Goal: Information Seeking & Learning: Learn about a topic

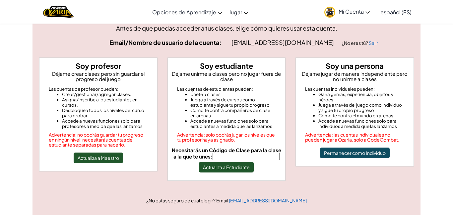
click at [229, 156] on input "Necesitarás un Código de Clase para la clase a la que te unes:" at bounding box center [246, 156] width 67 height 7
type input "ArtShoeBear"
click at [246, 168] on button "Actualiza a Estudiante" at bounding box center [226, 167] width 55 height 11
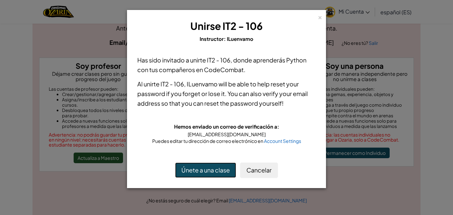
click at [213, 167] on button "Únete a una clase" at bounding box center [205, 169] width 61 height 15
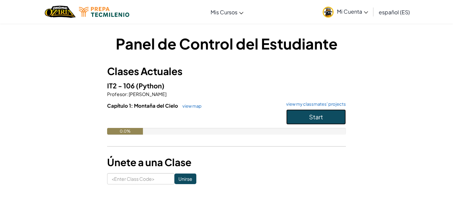
click at [293, 118] on button "Start" at bounding box center [316, 116] width 60 height 15
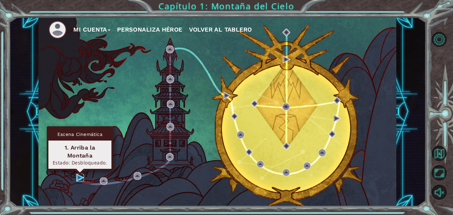
click at [80, 176] on img at bounding box center [80, 178] width 8 height 8
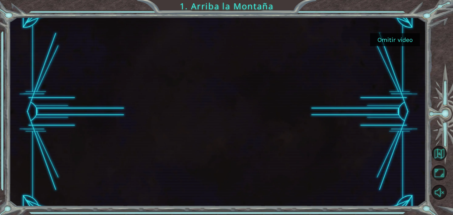
click at [390, 35] on button "Omitir video" at bounding box center [395, 39] width 50 height 13
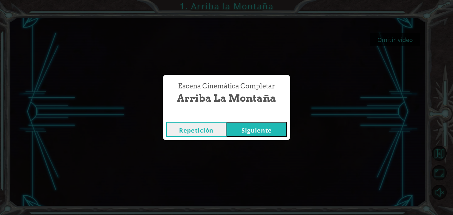
click at [305, 91] on div "Escena Cinemática Completar Arriba la Montaña Repetición [GEOGRAPHIC_DATA]" at bounding box center [226, 107] width 453 height 215
click at [232, 131] on button "Siguiente" at bounding box center [257, 129] width 60 height 15
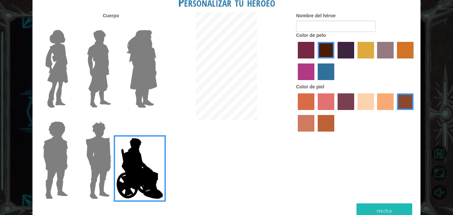
click at [188, 81] on div at bounding box center [226, 66] width 129 height 109
click at [314, 25] on input "Nombre del héroe" at bounding box center [336, 26] width 80 height 11
type input "l"
type input "m"
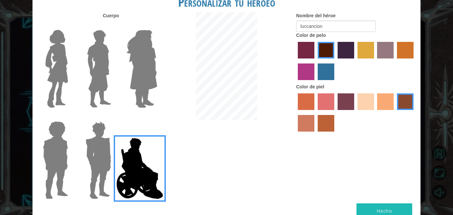
click at [311, 49] on label "paprika hair color" at bounding box center [306, 50] width 17 height 17
click at [296, 61] on input "paprika hair color" at bounding box center [296, 61] width 0 height 0
click at [328, 51] on label "maroon hair color" at bounding box center [326, 50] width 17 height 17
click at [316, 61] on input "maroon hair color" at bounding box center [316, 61] width 0 height 0
click at [146, 67] on img at bounding box center [142, 68] width 36 height 83
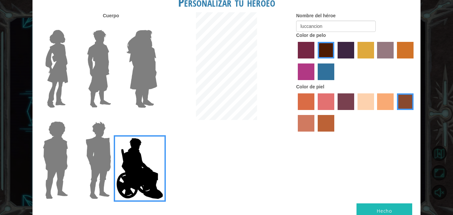
click at [157, 26] on input "Hero Amethyst" at bounding box center [157, 26] width 0 height 0
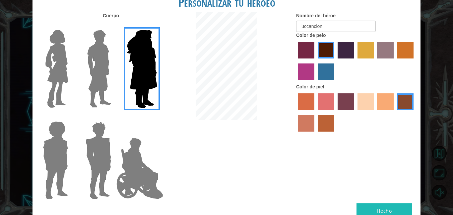
click at [61, 67] on img at bounding box center [57, 68] width 28 height 83
click at [71, 26] on input "Hero Connie" at bounding box center [71, 26] width 0 height 0
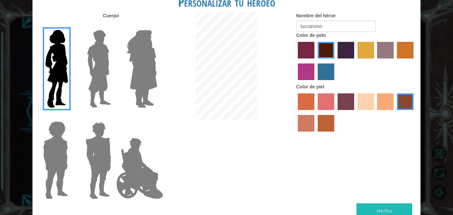
click at [61, 67] on img at bounding box center [57, 68] width 28 height 83
click at [71, 26] on input "Hero Connie" at bounding box center [71, 26] width 0 height 0
click at [51, 155] on img at bounding box center [55, 159] width 31 height 83
click at [71, 117] on input "Hero Steven" at bounding box center [71, 117] width 0 height 0
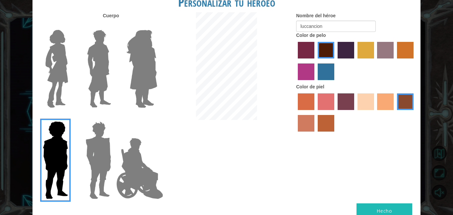
click at [97, 66] on img at bounding box center [99, 68] width 30 height 83
click at [114, 26] on input "Hero Lars" at bounding box center [114, 26] width 0 height 0
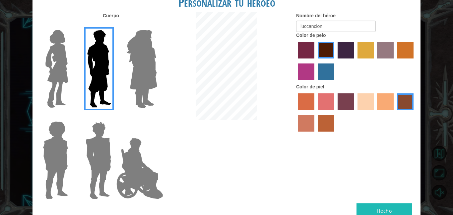
click at [108, 139] on img at bounding box center [98, 159] width 31 height 83
click at [114, 117] on input "Hero Garnet" at bounding box center [114, 117] width 0 height 0
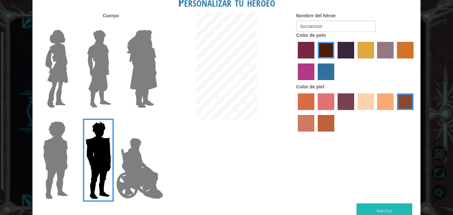
click at [136, 83] on img at bounding box center [142, 68] width 36 height 83
click at [157, 26] on input "Hero Amethyst" at bounding box center [157, 26] width 0 height 0
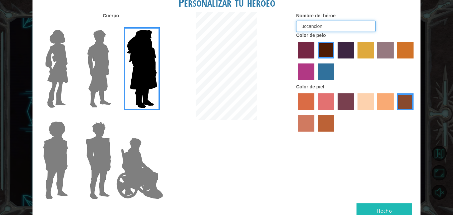
click at [332, 28] on input "luccancion" at bounding box center [336, 26] width 80 height 11
type input "[GEOGRAPHIC_DATA]"
click at [319, 76] on label "lachmara hair color" at bounding box center [326, 71] width 17 height 17
click at [316, 82] on input "lachmara hair color" at bounding box center [316, 82] width 0 height 0
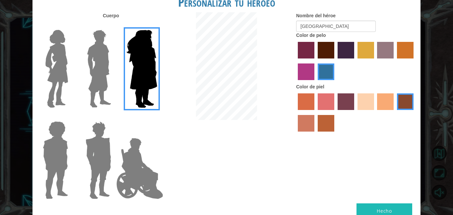
click at [319, 76] on label "lachmara hair color" at bounding box center [326, 71] width 17 height 17
click at [316, 82] on input "lachmara hair color" at bounding box center [316, 82] width 0 height 0
click at [310, 74] on label "medium red violet hair color" at bounding box center [306, 71] width 17 height 17
click at [415, 61] on input "medium red violet hair color" at bounding box center [415, 61] width 0 height 0
click at [391, 44] on label "bazaar hair color" at bounding box center [385, 50] width 17 height 17
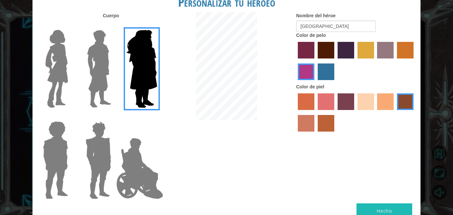
click at [375, 61] on input "bazaar hair color" at bounding box center [375, 61] width 0 height 0
click at [308, 106] on label "sorbus skin color" at bounding box center [306, 101] width 17 height 17
click at [296, 112] on input "sorbus skin color" at bounding box center [296, 112] width 0 height 0
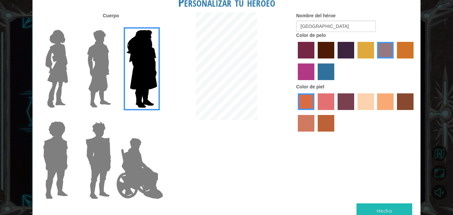
click at [405, 103] on label "karma skin color" at bounding box center [405, 101] width 17 height 17
click at [395, 112] on input "karma skin color" at bounding box center [395, 112] width 0 height 0
click at [338, 51] on label "hot purple hair color" at bounding box center [346, 50] width 17 height 17
click at [336, 61] on input "hot purple hair color" at bounding box center [336, 61] width 0 height 0
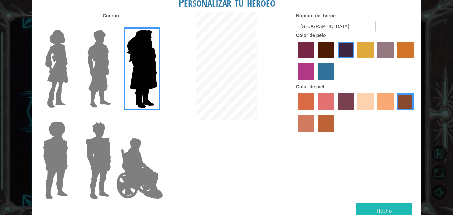
click at [383, 209] on button "Hecho" at bounding box center [385, 210] width 56 height 15
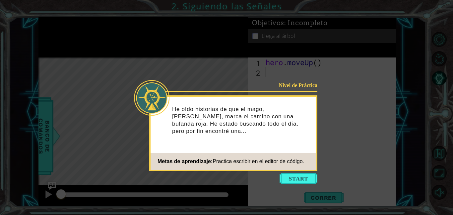
click at [361, 192] on icon at bounding box center [226, 107] width 453 height 215
click at [310, 180] on button "Start" at bounding box center [299, 178] width 38 height 11
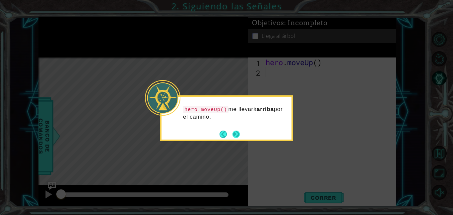
click at [238, 134] on button "Next" at bounding box center [236, 133] width 7 height 7
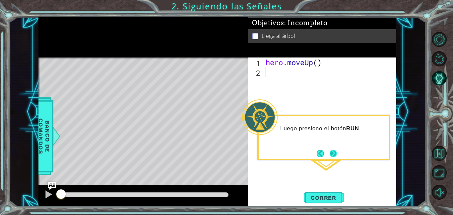
click at [336, 152] on button "Next" at bounding box center [333, 153] width 7 height 7
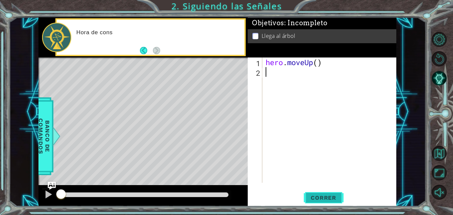
click at [330, 197] on span "Correr" at bounding box center [323, 197] width 39 height 7
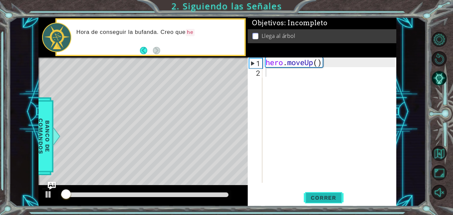
click at [330, 197] on span "Correr" at bounding box center [323, 197] width 39 height 7
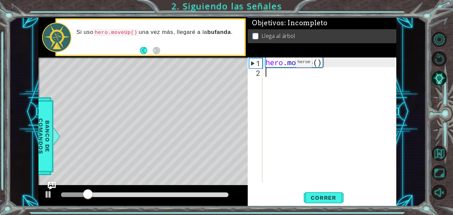
click at [286, 64] on div "hero . moveUp ( )" at bounding box center [332, 129] width 134 height 144
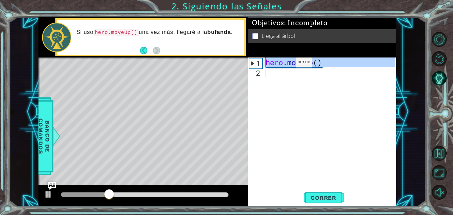
click at [286, 64] on div "hero . moveUp ( )" at bounding box center [330, 119] width 131 height 125
type textarea "hero.moveUp()"
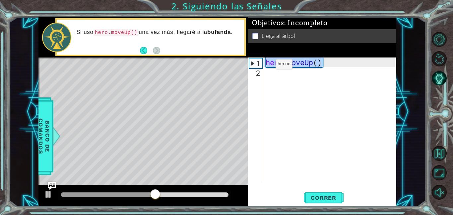
drag, startPoint x: 322, startPoint y: 63, endPoint x: 266, endPoint y: 66, distance: 56.5
click at [266, 66] on div "hero . moveUp ( )" at bounding box center [332, 129] width 134 height 144
click at [269, 70] on div "hero . moveUp ( )" at bounding box center [332, 129] width 134 height 144
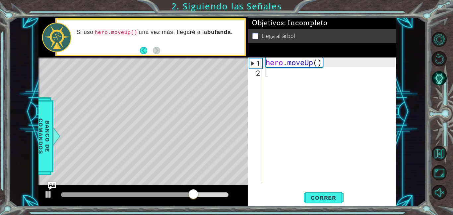
paste textarea "hero.moveUp()"
type textarea "hero.moveUp()"
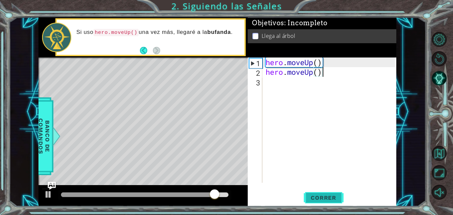
click at [323, 195] on span "Correr" at bounding box center [323, 197] width 39 height 7
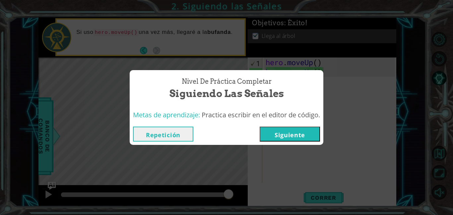
click at [279, 139] on button "Siguiente" at bounding box center [290, 133] width 60 height 15
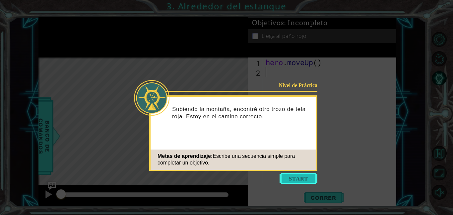
click at [288, 182] on button "Start" at bounding box center [299, 178] width 38 height 11
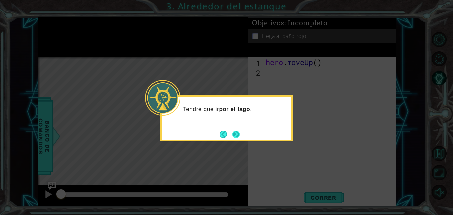
click at [234, 133] on button "Next" at bounding box center [236, 133] width 7 height 7
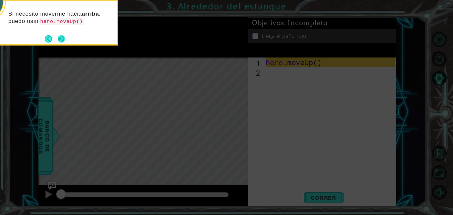
click at [62, 39] on button "Next" at bounding box center [61, 38] width 7 height 7
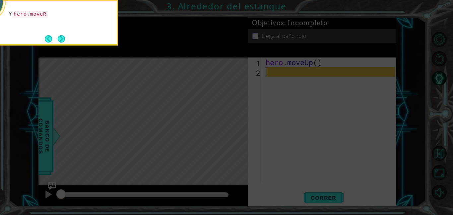
click at [62, 39] on button "Next" at bounding box center [61, 38] width 7 height 7
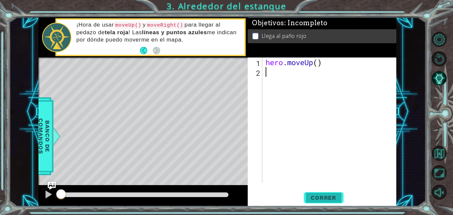
click at [312, 194] on span "Correr" at bounding box center [323, 197] width 39 height 7
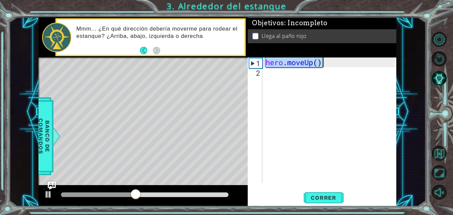
drag, startPoint x: 266, startPoint y: 65, endPoint x: 323, endPoint y: 65, distance: 56.1
click at [323, 65] on div "hero . moveUp ( )" at bounding box center [332, 129] width 134 height 144
type textarea "hero.moveUp()"
click at [294, 74] on div "hero . moveUp ( )" at bounding box center [332, 129] width 134 height 144
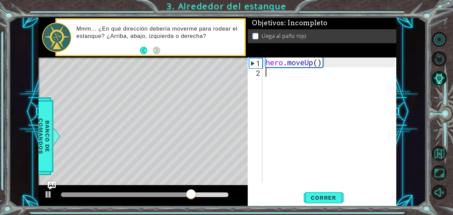
paste textarea "hero.moveUp()"
type textarea "hero.moveUp()"
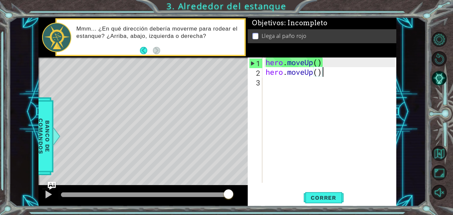
click at [289, 82] on div "hero . moveUp ( ) hero . moveUp ( )" at bounding box center [332, 129] width 134 height 144
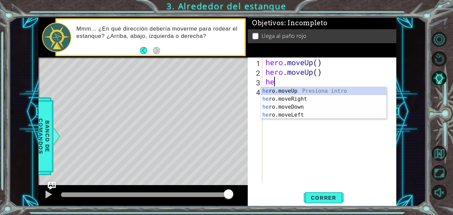
type textarea "her"
click at [305, 100] on div "her o.moveUp Presiona intro her o.moveRight Presiona intro her o.moveDown Presi…" at bounding box center [323, 111] width 125 height 48
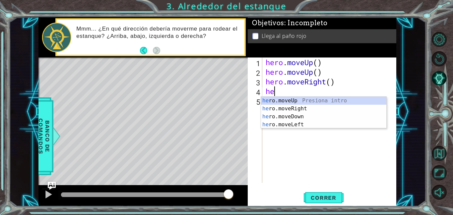
type textarea "hero"
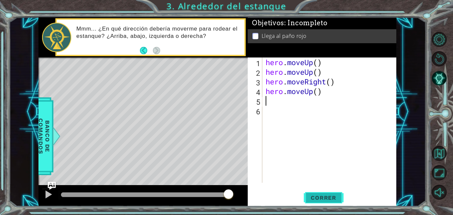
click at [313, 195] on span "Correr" at bounding box center [323, 197] width 39 height 7
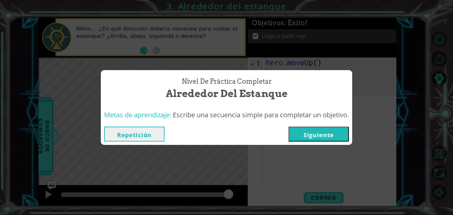
click at [321, 136] on button "Siguiente" at bounding box center [319, 133] width 60 height 15
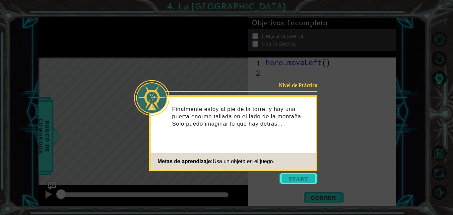
click at [308, 174] on button "Start" at bounding box center [299, 178] width 38 height 11
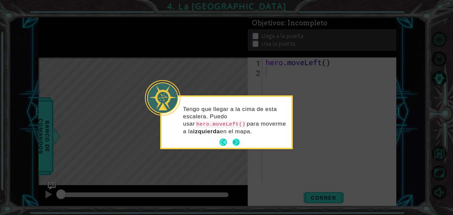
click at [237, 142] on button "Next" at bounding box center [236, 141] width 7 height 7
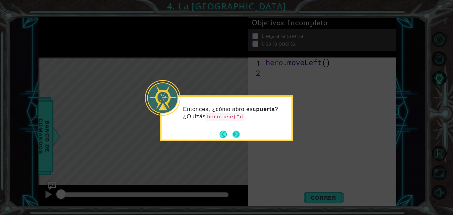
click at [239, 130] on button "Next" at bounding box center [236, 133] width 7 height 7
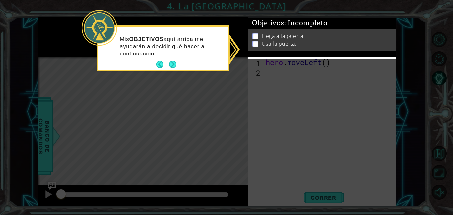
click at [275, 41] on p "Llega a la puerta" at bounding box center [282, 37] width 41 height 7
click at [174, 64] on button "Next" at bounding box center [172, 64] width 7 height 7
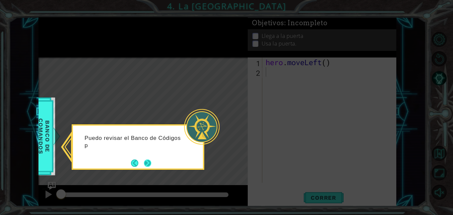
click at [144, 164] on button "Next" at bounding box center [148, 163] width 8 height 8
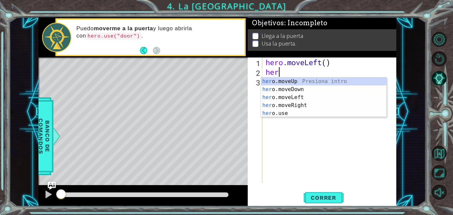
type textarea "hero"
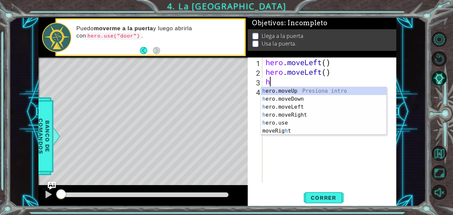
type textarea "hero"
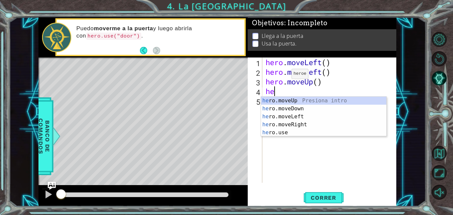
type textarea "hero"
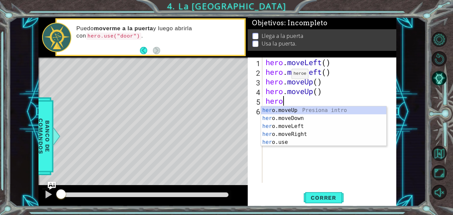
type textarea "hero"
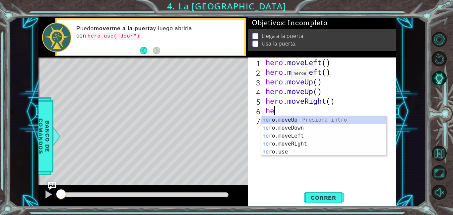
type textarea "hero"
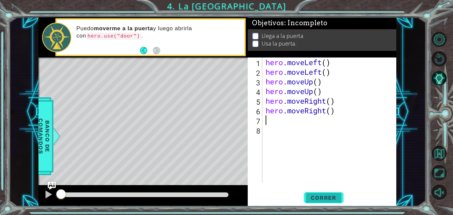
click at [322, 196] on span "Correr" at bounding box center [323, 197] width 39 height 7
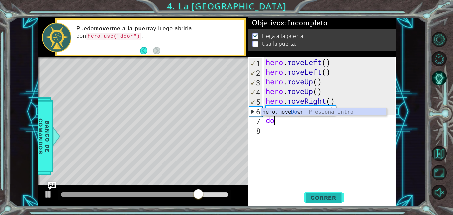
type textarea "d"
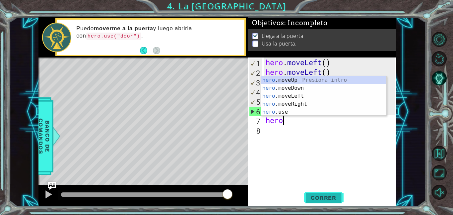
scroll to position [0, 0]
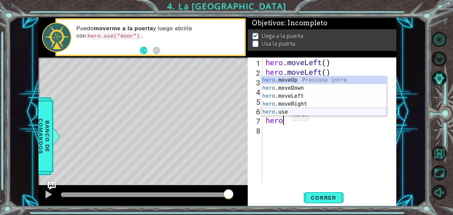
click at [278, 110] on div "hero .moveUp Presiona intro hero .moveDown Presiona intro hero .moveLeft Presio…" at bounding box center [323, 104] width 125 height 56
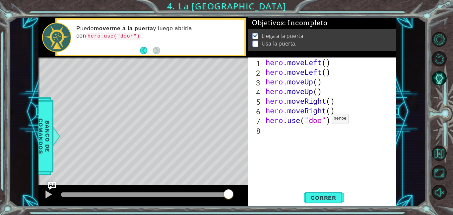
scroll to position [0, 3]
type textarea "hero.use("door")"
click at [334, 203] on button "Correr" at bounding box center [324, 197] width 40 height 15
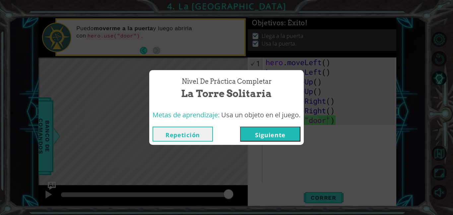
click at [290, 135] on button "Siguiente" at bounding box center [270, 133] width 60 height 15
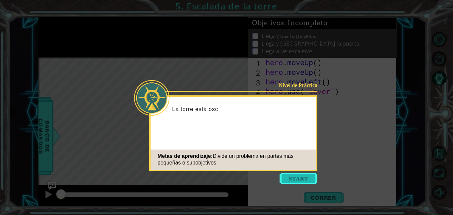
click at [304, 180] on button "Start" at bounding box center [299, 178] width 38 height 11
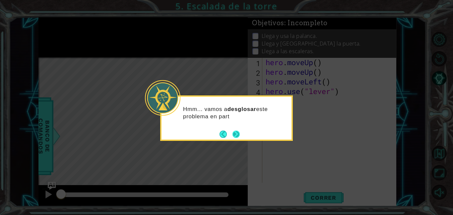
click at [238, 135] on button "Next" at bounding box center [236, 133] width 7 height 7
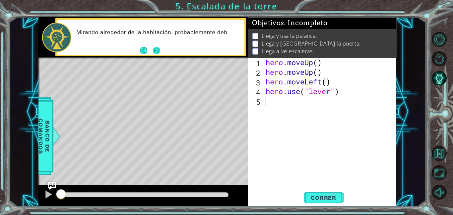
click at [156, 54] on button "Next" at bounding box center [156, 50] width 7 height 7
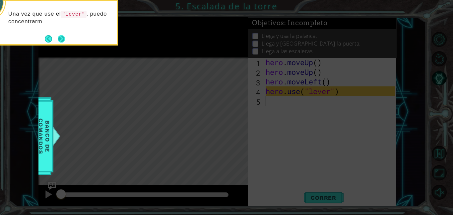
click at [62, 38] on button "Next" at bounding box center [62, 39] width 8 height 8
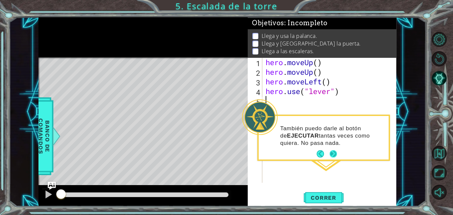
click at [332, 153] on button "Next" at bounding box center [333, 153] width 7 height 7
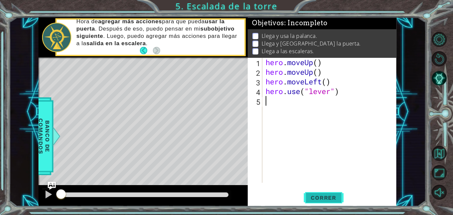
click at [317, 200] on span "Correr" at bounding box center [323, 197] width 39 height 7
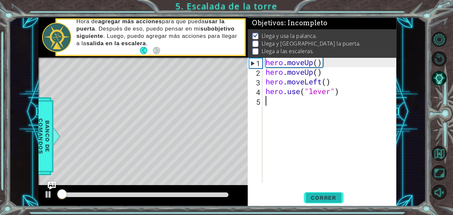
scroll to position [1, 0]
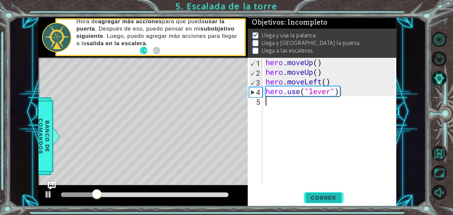
type textarea "h"
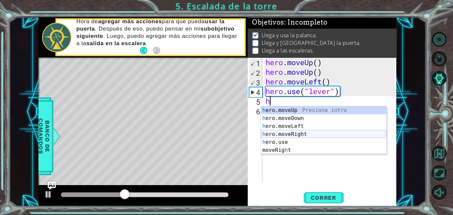
click at [293, 134] on div "h ero.moveUp Presiona intro h ero.moveDown Presiona intro h ero.moveLeft Presio…" at bounding box center [323, 138] width 125 height 64
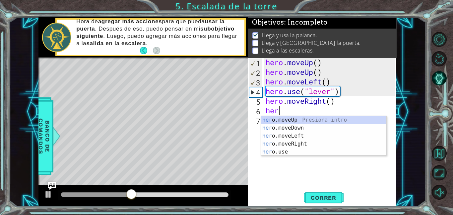
type textarea "hero"
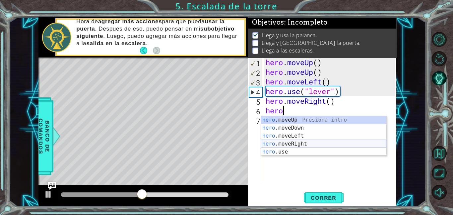
click at [308, 142] on div "hero .moveUp Presiona intro hero .moveDown Presiona intro hero .moveLeft Presio…" at bounding box center [323, 144] width 125 height 56
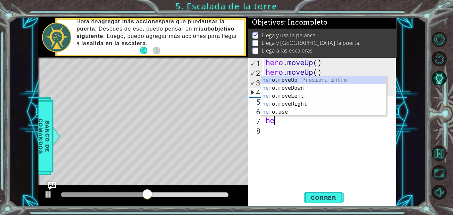
type textarea "hero"
click at [293, 104] on div "hero .moveUp Presiona intro hero .moveDown Presiona intro hero .moveLeft Presio…" at bounding box center [323, 104] width 125 height 56
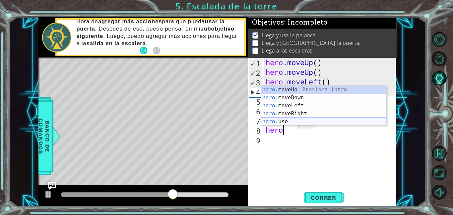
click at [286, 124] on div "hero .moveUp Presiona intro hero .moveDown Presiona intro hero .moveLeft Presio…" at bounding box center [323, 114] width 125 height 56
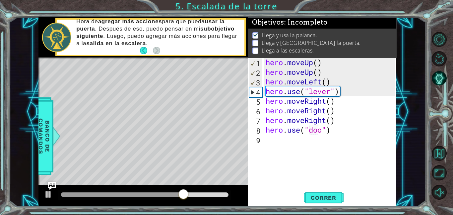
type textarea "hero.use("door")"
click at [311, 142] on div "hero . moveUp ( ) hero . moveUp ( ) hero . moveLeft ( ) hero . use ( "lever" ) …" at bounding box center [332, 129] width 134 height 144
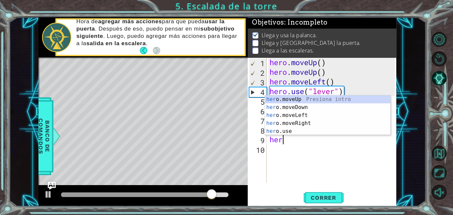
type textarea "hero"
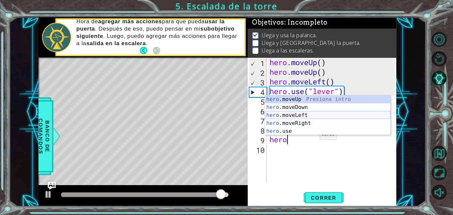
click at [311, 117] on div "hero .moveUp Presiona intro hero .moveDown Presiona intro hero .moveLeft Presio…" at bounding box center [327, 123] width 125 height 56
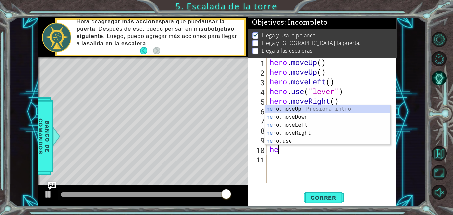
type textarea "hero"
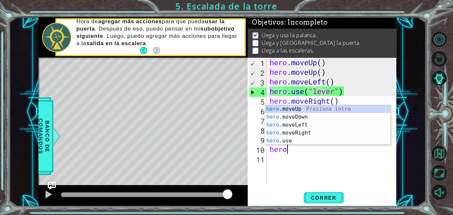
scroll to position [0, 0]
click at [305, 135] on div "hero .moveUp Presiona intro hero .moveDown Presiona intro hero .moveLeft Presio…" at bounding box center [327, 133] width 125 height 56
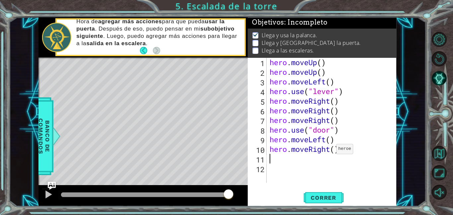
click at [330, 150] on div "hero . moveUp ( ) hero . moveUp ( ) hero . moveLeft ( ) hero . use ( "lever" ) …" at bounding box center [333, 129] width 130 height 144
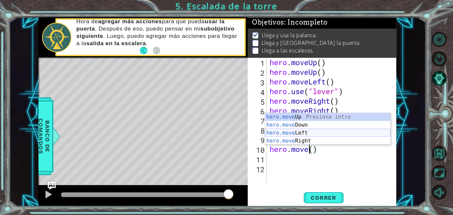
click at [313, 133] on div "hero.move Up Presiona intro hero.move Down Presiona intro hero.move Left Presio…" at bounding box center [327, 137] width 125 height 48
type textarea "hero.moveLeft"
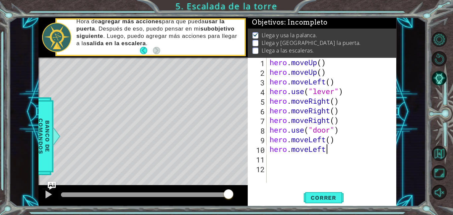
click at [283, 162] on div "hero . moveUp ( ) hero . moveUp ( ) hero . moveLeft ( ) hero . use ( "lever" ) …" at bounding box center [333, 129] width 130 height 144
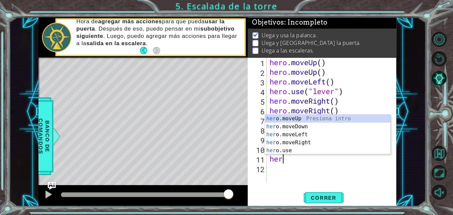
type textarea "hero"
click at [295, 135] on div "hero .moveUp Presiona intro hero .moveDown Presiona intro hero .moveLeft Presio…" at bounding box center [327, 142] width 125 height 56
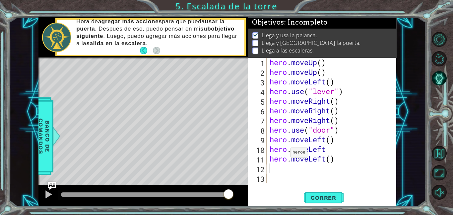
scroll to position [0, 0]
click at [317, 196] on span "Correr" at bounding box center [323, 197] width 39 height 7
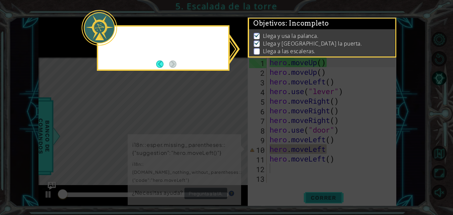
scroll to position [1, 0]
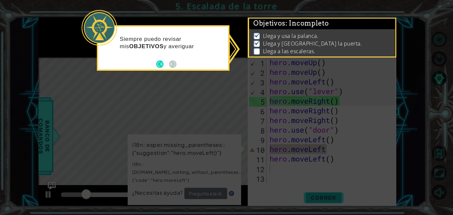
click at [317, 196] on icon at bounding box center [226, 107] width 453 height 215
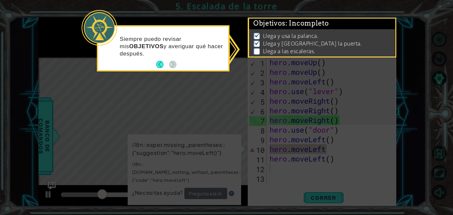
click at [290, 143] on icon at bounding box center [226, 107] width 453 height 215
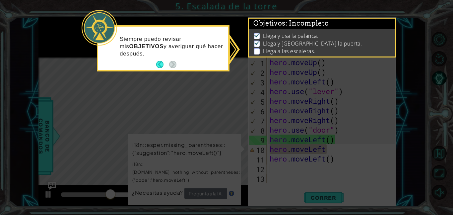
click at [337, 180] on icon at bounding box center [226, 107] width 453 height 215
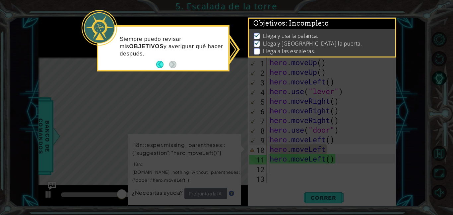
click at [337, 180] on icon at bounding box center [226, 107] width 453 height 215
click at [268, 46] on p "Llega y [GEOGRAPHIC_DATA] la puerta." at bounding box center [312, 43] width 99 height 7
click at [160, 63] on button "Back" at bounding box center [162, 64] width 13 height 7
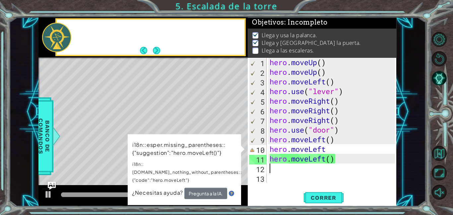
scroll to position [0, 0]
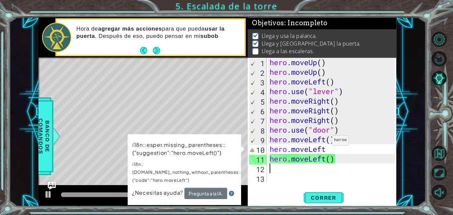
click at [326, 141] on div "hero . moveUp ( ) hero . moveUp ( ) hero . moveLeft ( ) hero . use ( "lever" ) …" at bounding box center [333, 129] width 130 height 144
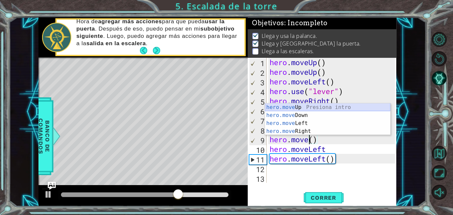
click at [309, 107] on div "hero.move Up Presiona intro hero.move Down Presiona intro hero.move Left Presio…" at bounding box center [327, 127] width 125 height 48
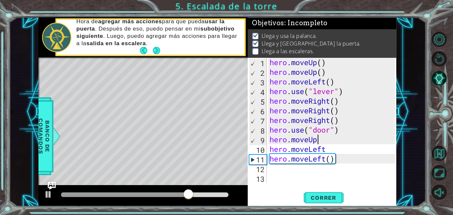
click at [326, 151] on div "hero . moveUp ( ) hero . moveUp ( ) hero . moveLeft ( ) hero . use ( "lever" ) …" at bounding box center [333, 129] width 130 height 144
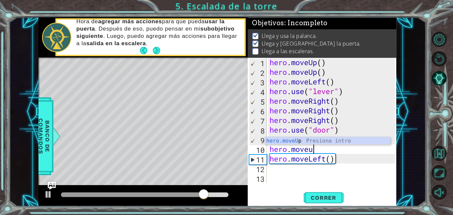
scroll to position [0, 2]
click at [335, 159] on div "hero . moveUp ( ) hero . moveUp ( ) hero . moveLeft ( ) hero . use ( "lever" ) …" at bounding box center [333, 129] width 130 height 144
type textarea "hero.moveLeft()"
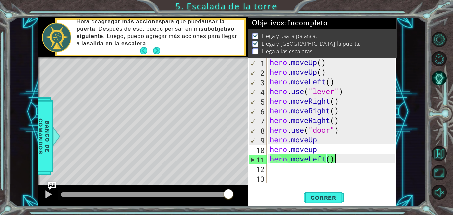
click at [303, 171] on div "hero . moveUp ( ) hero . moveUp ( ) hero . moveLeft ( ) hero . use ( "lever" ) …" at bounding box center [333, 129] width 130 height 144
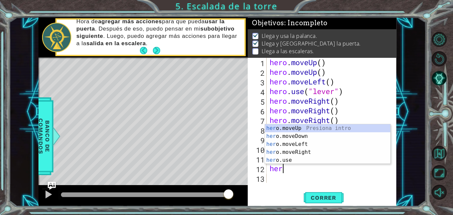
type textarea "hero"
click at [289, 144] on div "hero .moveUp Presiona intro hero .moveDown Presiona intro hero .moveLeft Presio…" at bounding box center [327, 152] width 125 height 56
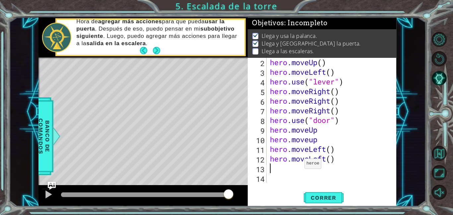
scroll to position [10, 0]
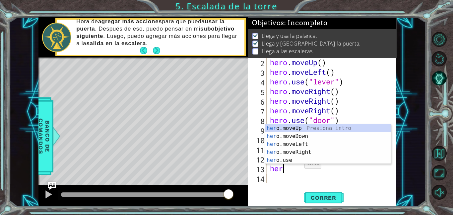
type textarea "hero"
click at [299, 143] on div "hero .moveUp Presiona intro hero .moveDown Presiona intro hero .moveLeft Presio…" at bounding box center [328, 152] width 125 height 56
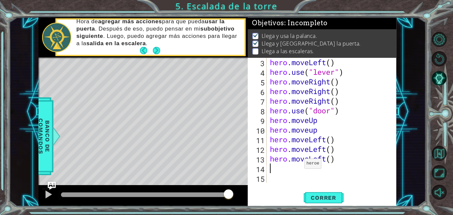
scroll to position [19, 0]
click at [310, 198] on span "Correr" at bounding box center [323, 197] width 39 height 7
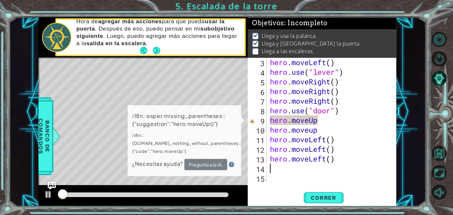
scroll to position [1, 0]
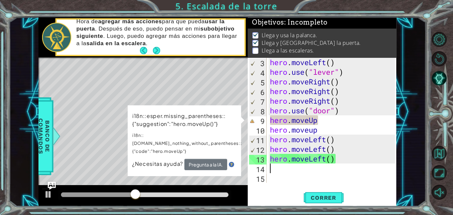
click at [325, 121] on div "hero . moveLeft ( ) hero . use ( "lever" ) hero . moveRight ( ) hero . moveRigh…" at bounding box center [334, 129] width 130 height 144
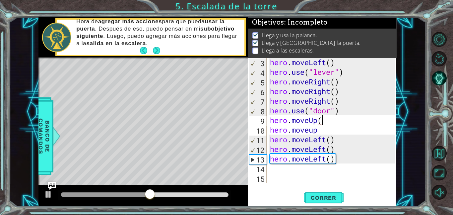
scroll to position [0, 2]
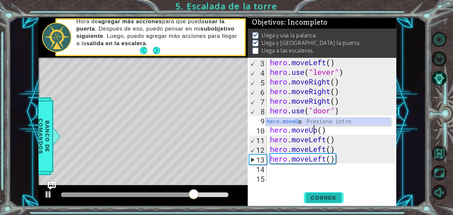
type textarea "hero.moveUp()"
click at [326, 195] on span "Correr" at bounding box center [323, 197] width 39 height 7
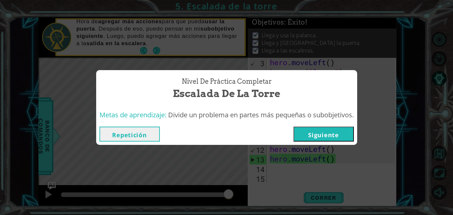
click at [328, 137] on button "Siguiente" at bounding box center [324, 133] width 60 height 15
